Goal: Task Accomplishment & Management: Use online tool/utility

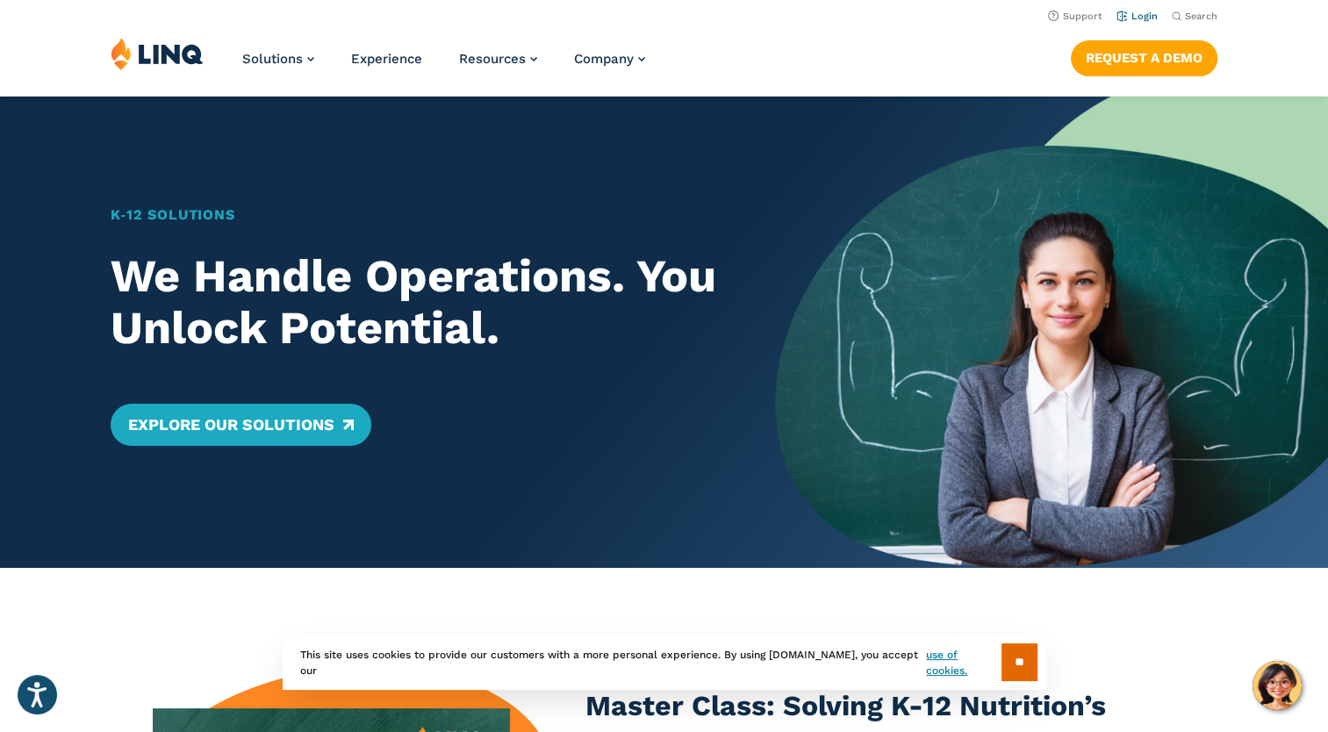
click at [1134, 25] on header "Support Login Search Search for: Solutions Nutrition Overview NEW School Nutrit…" at bounding box center [664, 48] width 1328 height 96
click at [1138, 13] on link "Login" at bounding box center [1136, 16] width 41 height 11
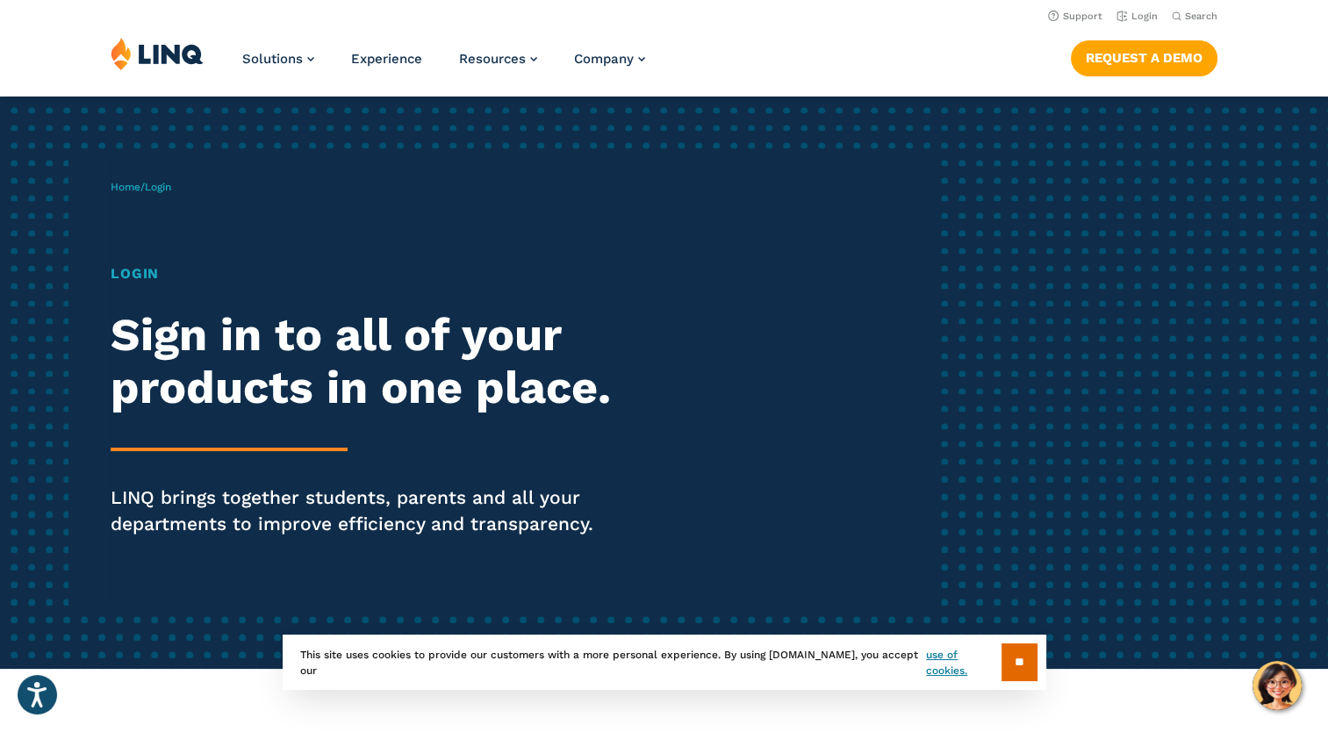
click at [140, 276] on h1 "Login" at bounding box center [367, 273] width 512 height 21
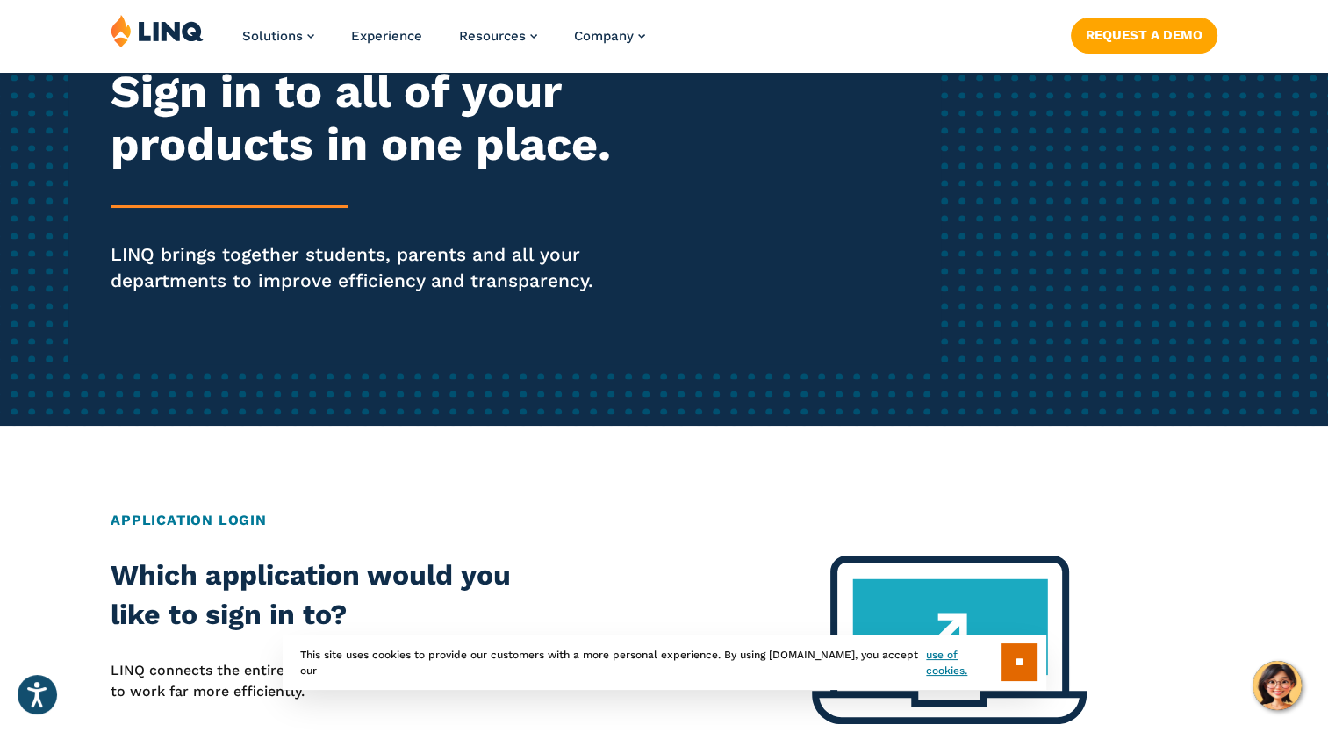
scroll to position [351, 0]
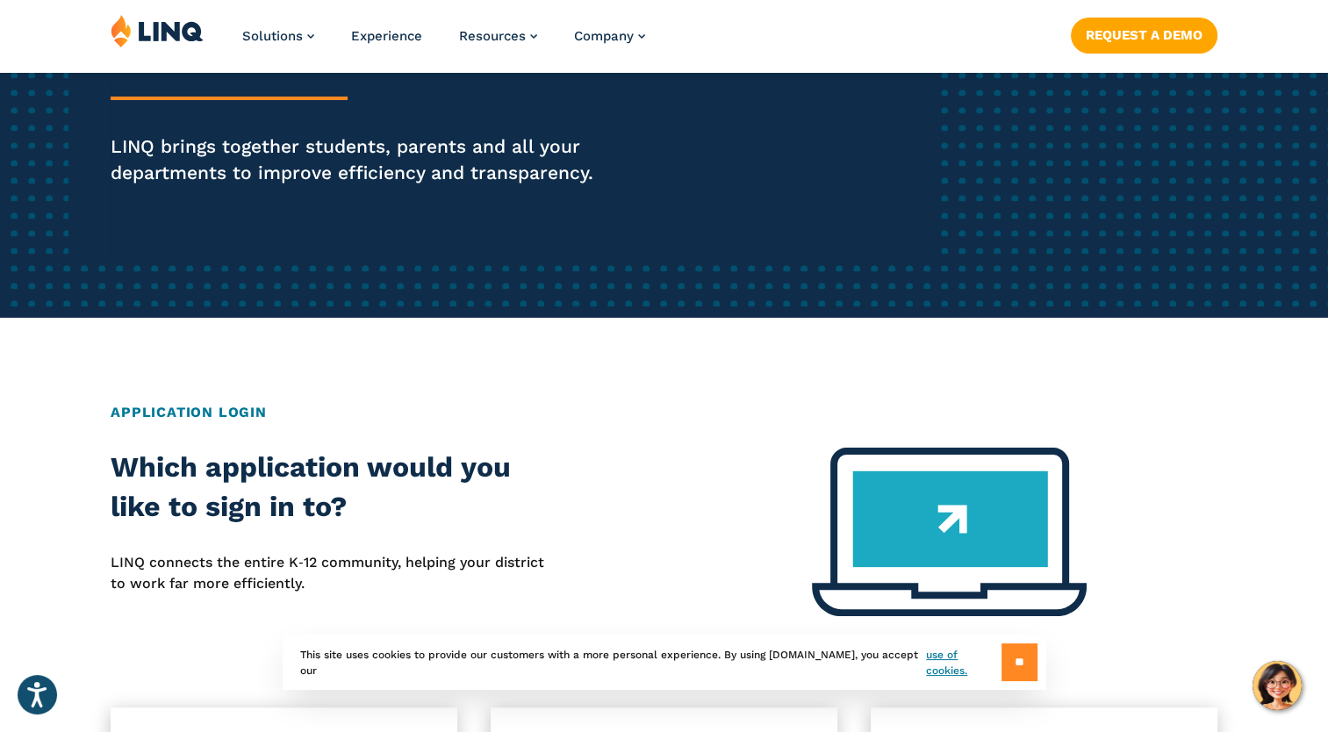
click at [1014, 675] on input "**" at bounding box center [1019, 662] width 36 height 38
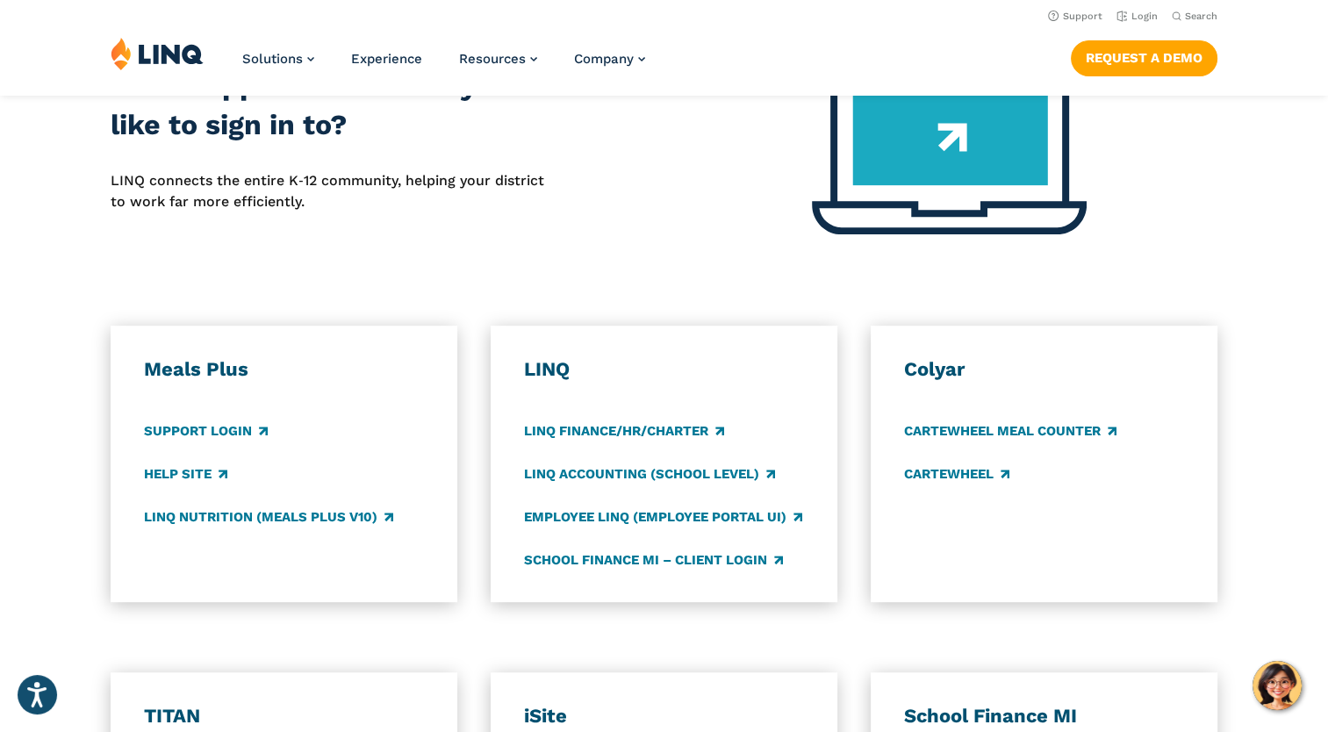
scroll to position [702, 0]
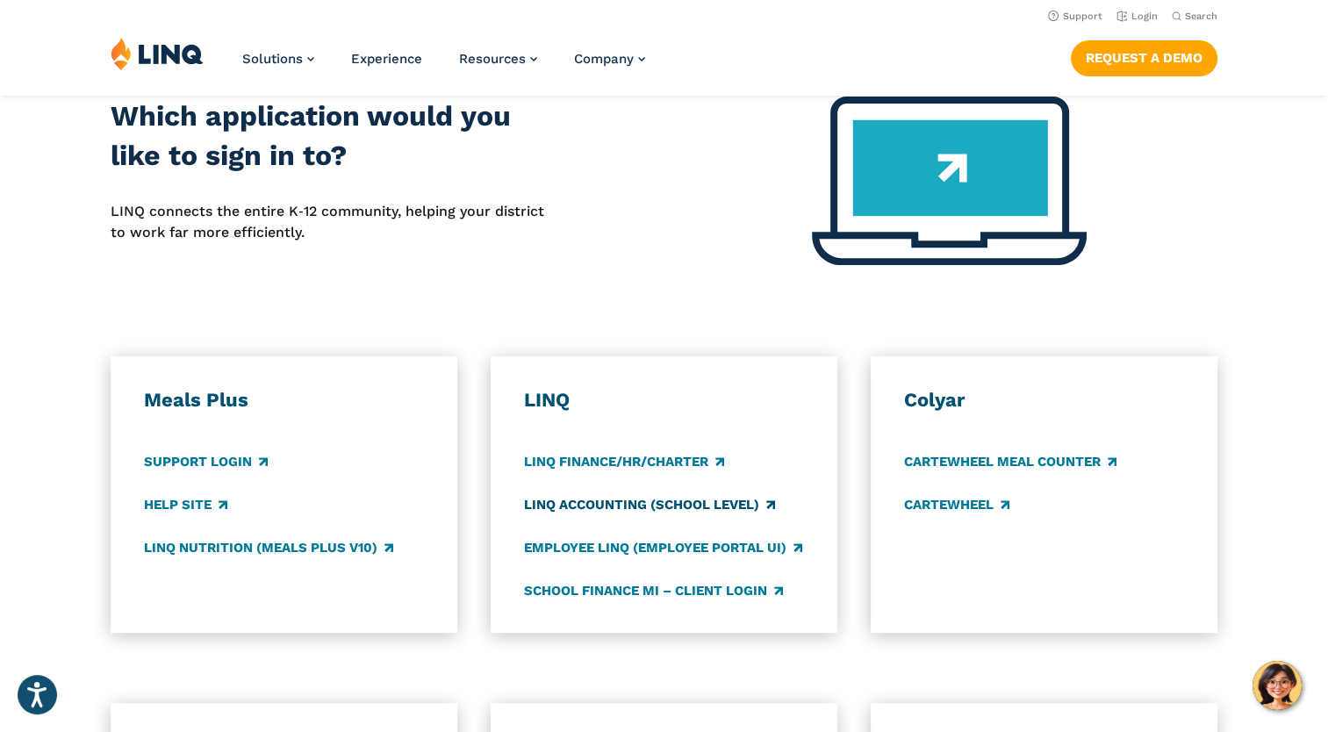
click at [694, 503] on link "LINQ Accounting (school level)" at bounding box center [649, 504] width 251 height 19
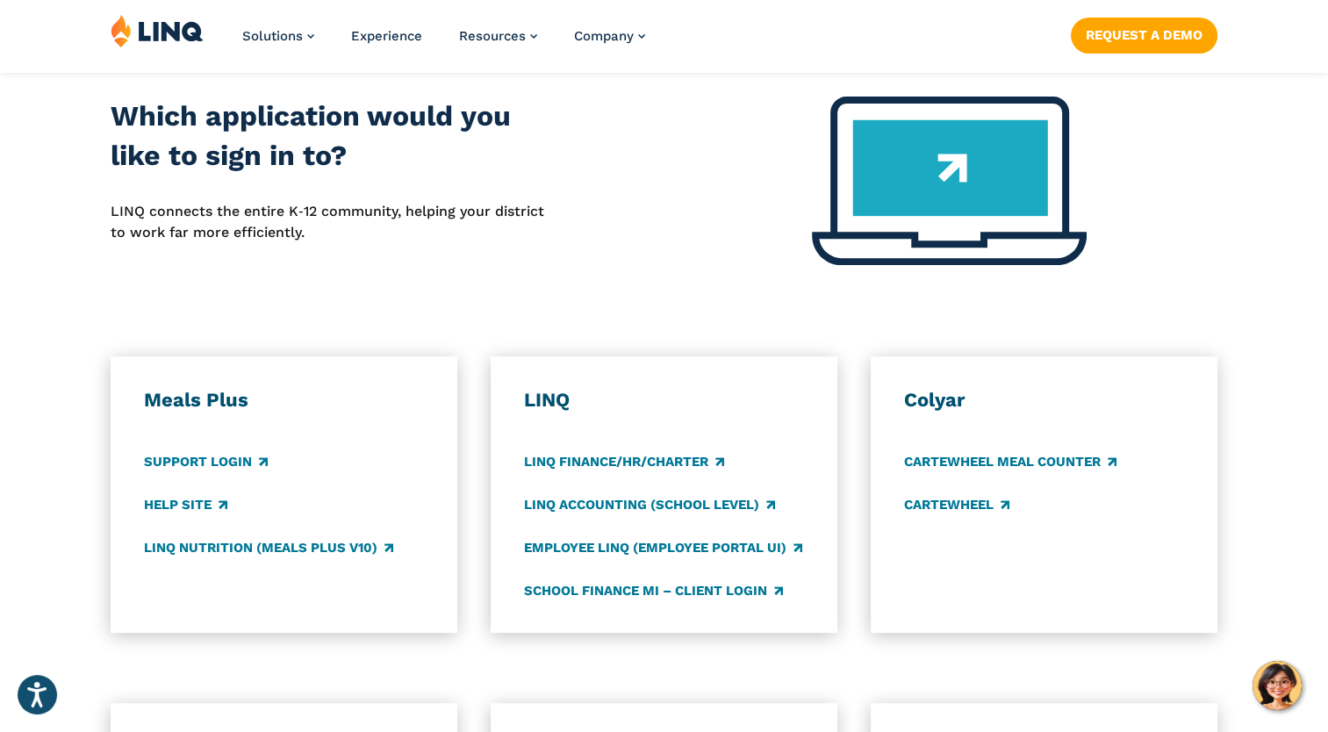
click at [545, 391] on h3 "LINQ" at bounding box center [664, 400] width 280 height 25
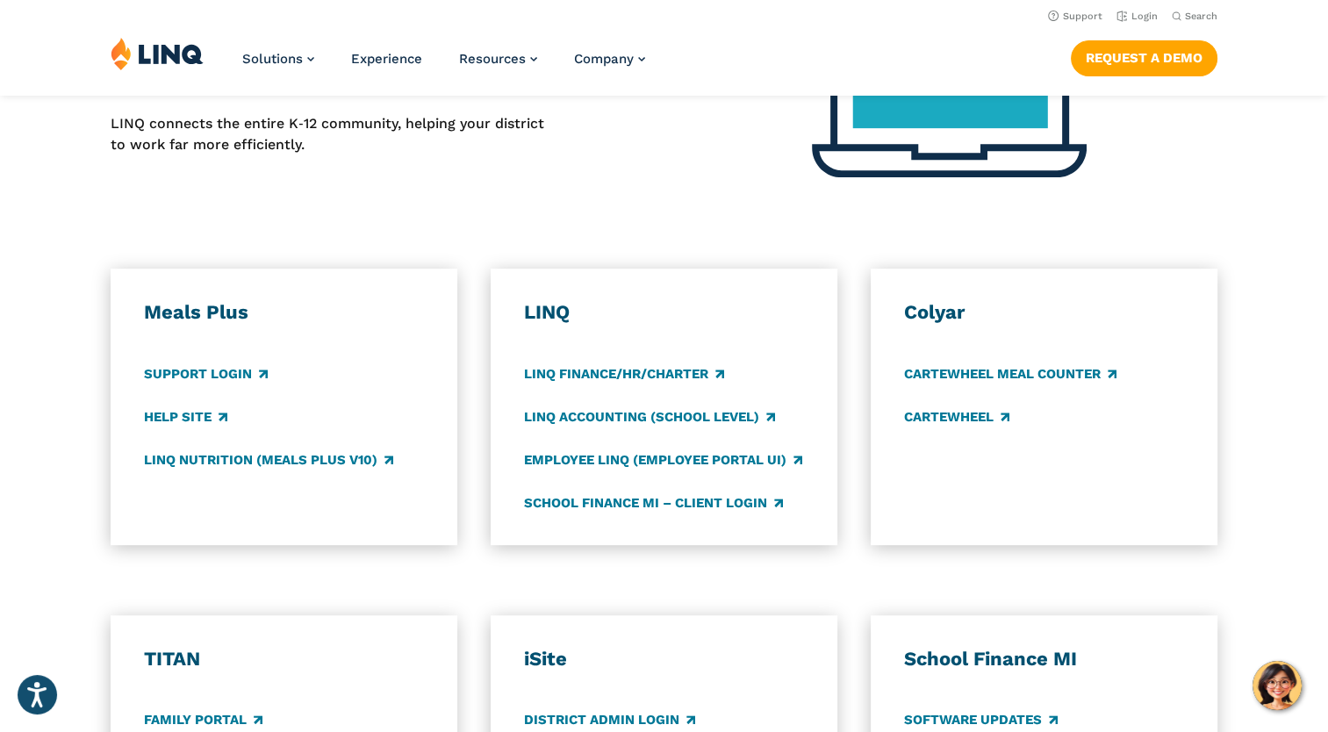
scroll to position [263, 0]
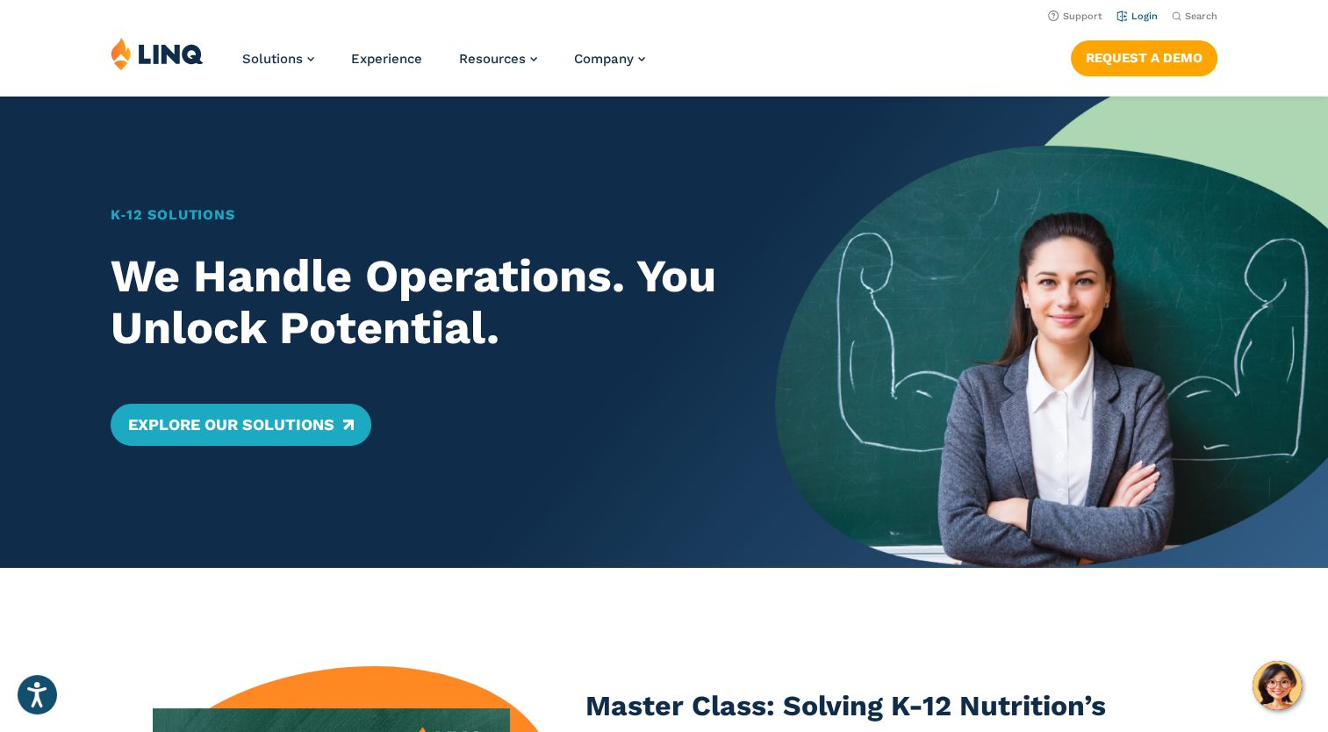
click at [1148, 13] on link "Login" at bounding box center [1136, 16] width 41 height 11
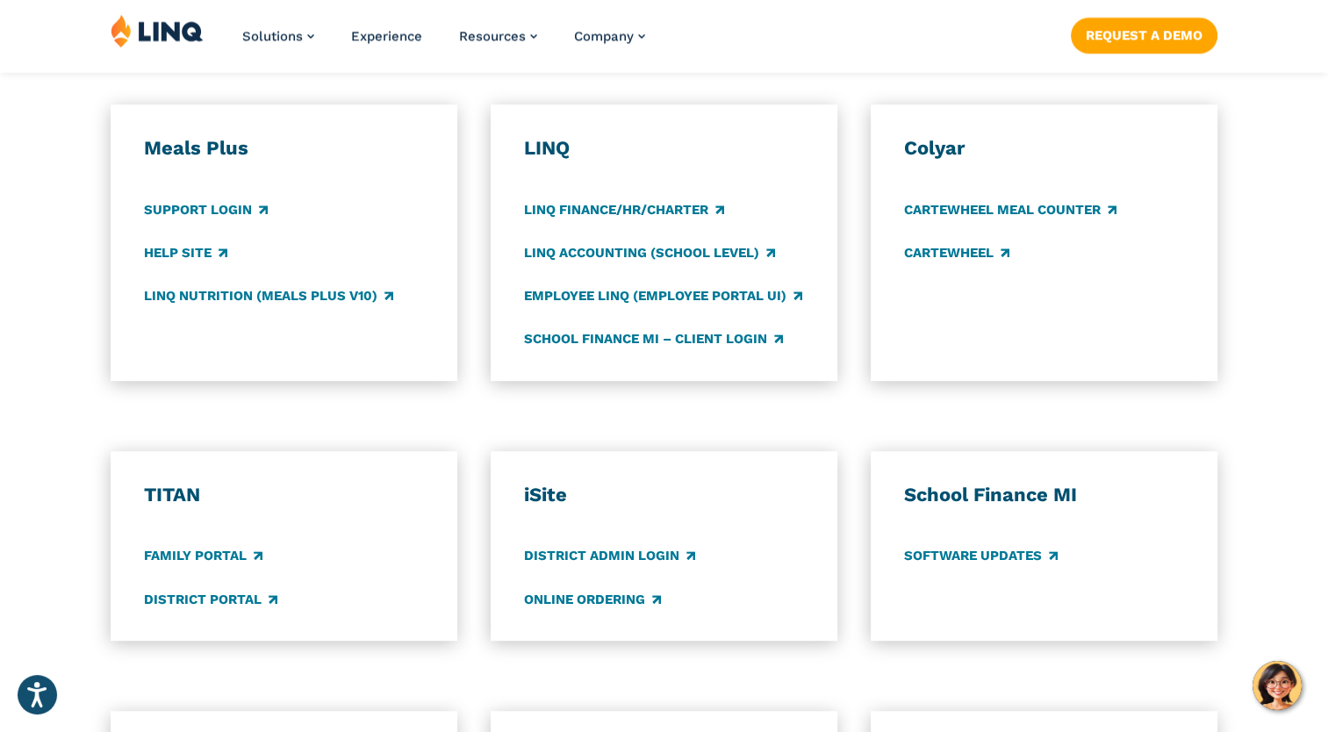
scroll to position [965, 0]
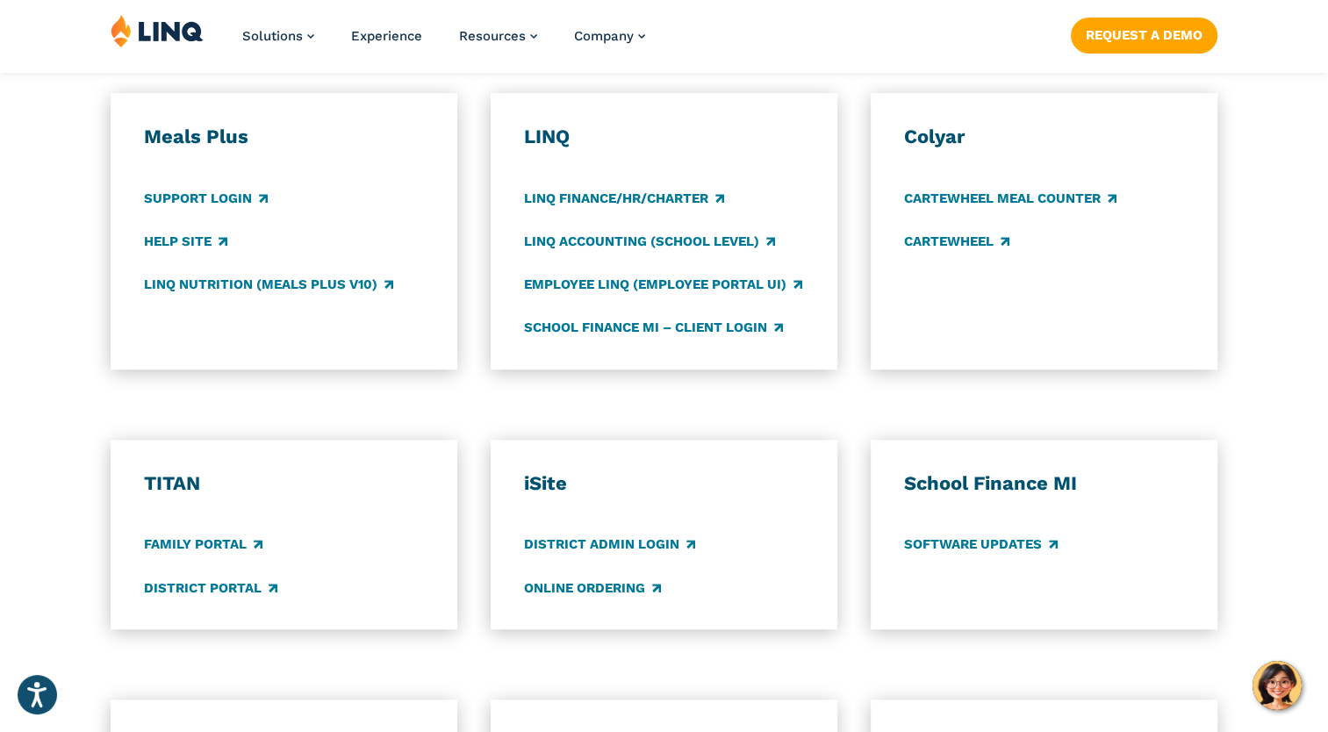
click at [555, 142] on h3 "LINQ" at bounding box center [664, 137] width 280 height 25
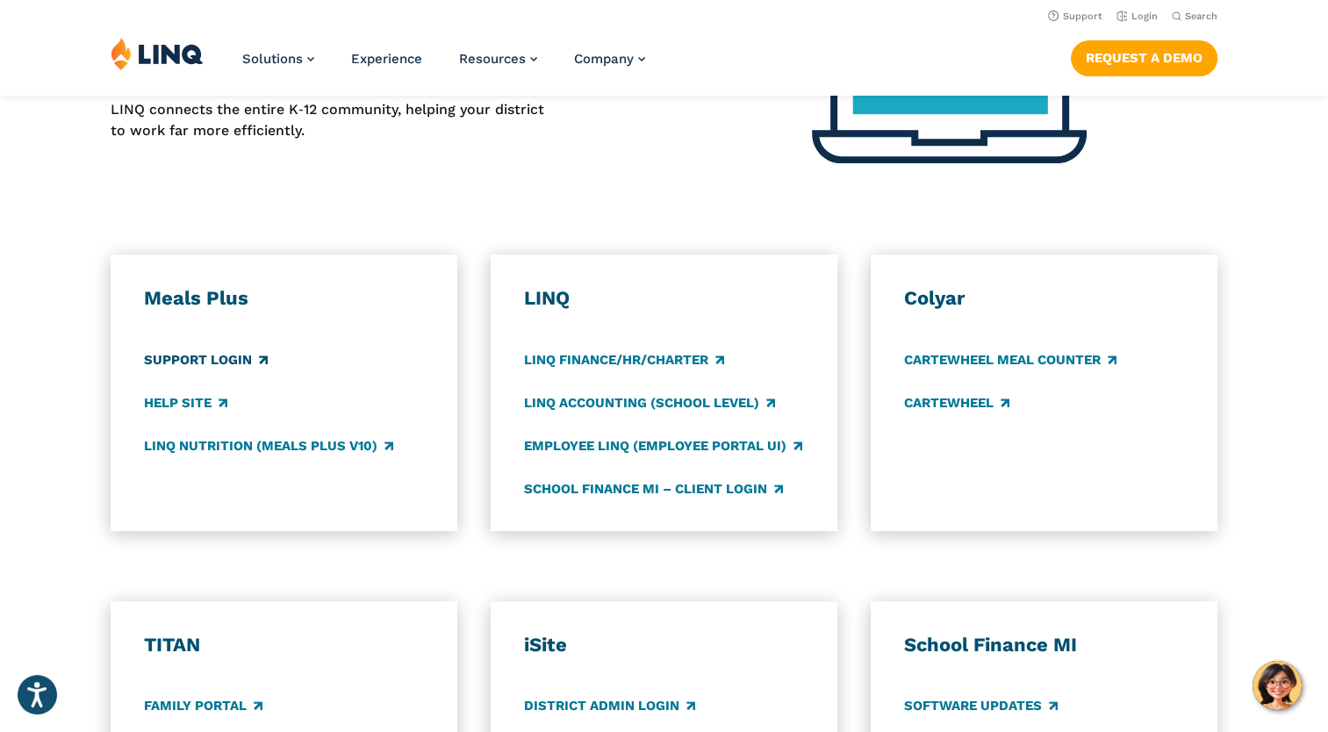
scroll to position [790, 0]
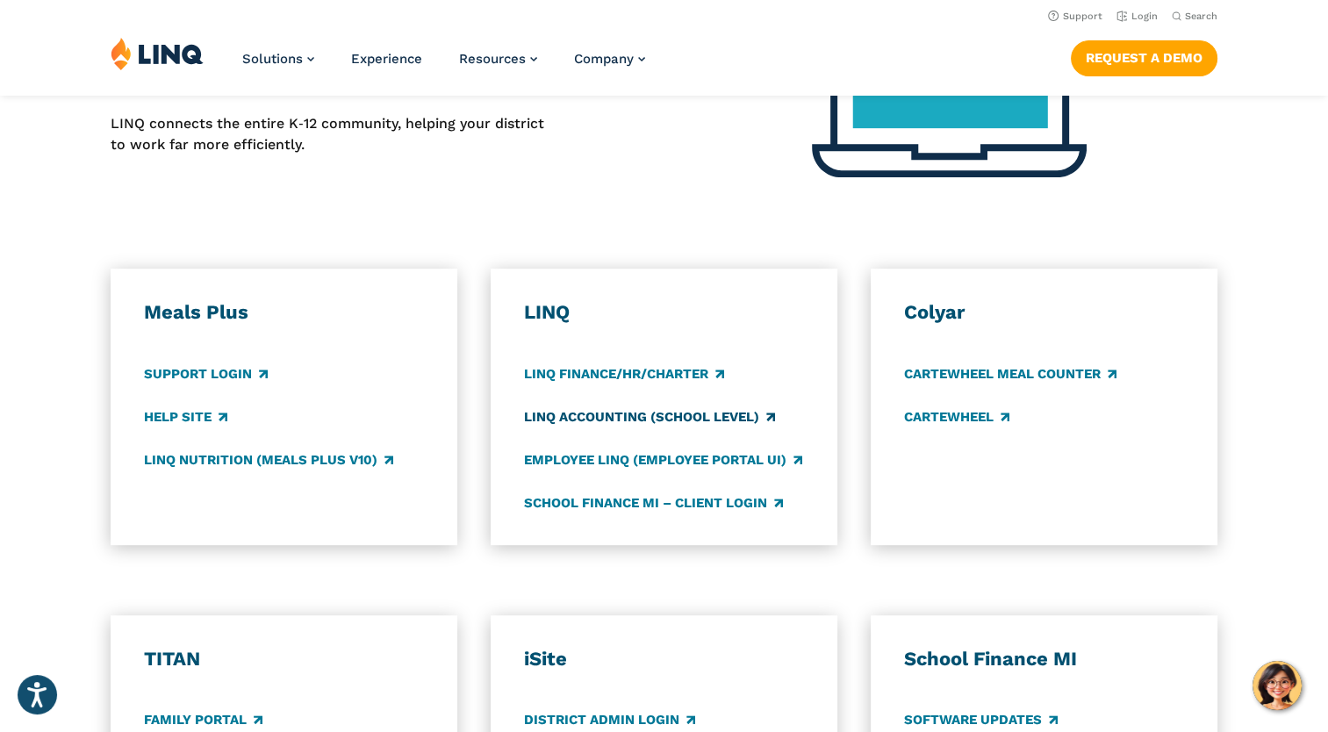
click at [625, 414] on link "LINQ Accounting (school level)" at bounding box center [649, 416] width 251 height 19
